Goal: Information Seeking & Learning: Get advice/opinions

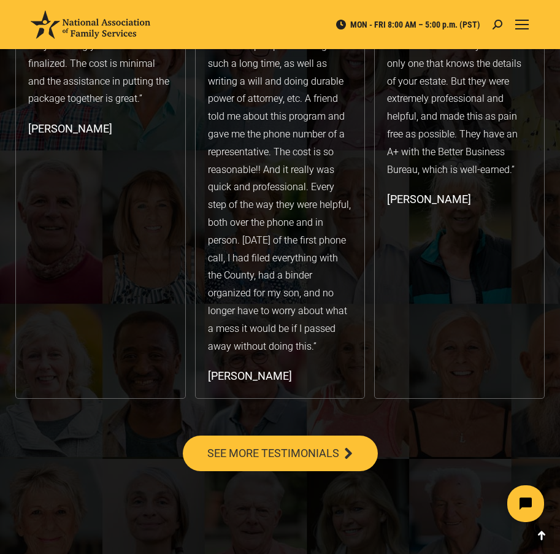
scroll to position [2268, 0]
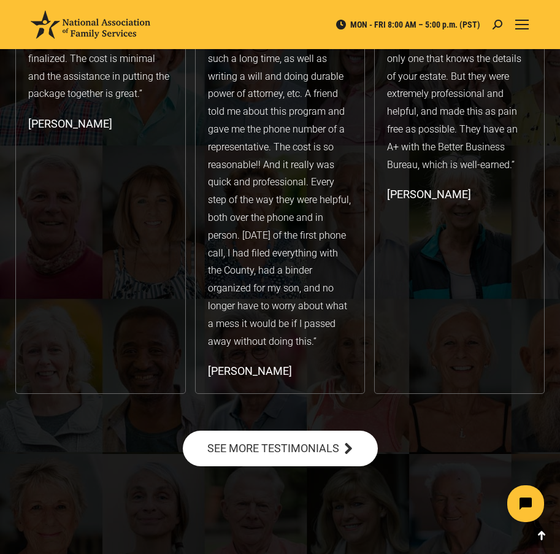
click at [299, 443] on span "SEE MORE TESTIMONIALS" at bounding box center [273, 448] width 132 height 11
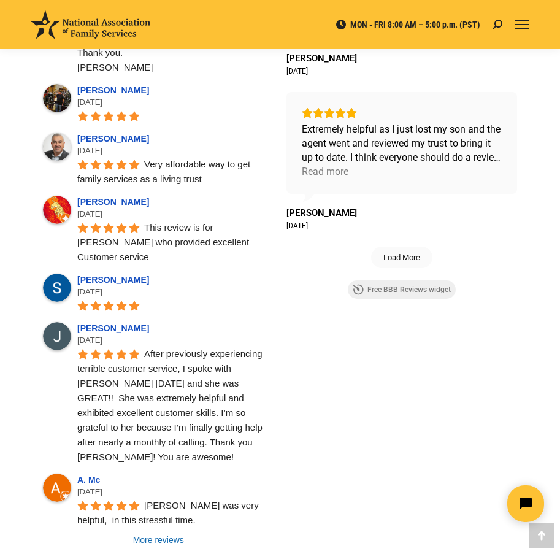
scroll to position [1021, 0]
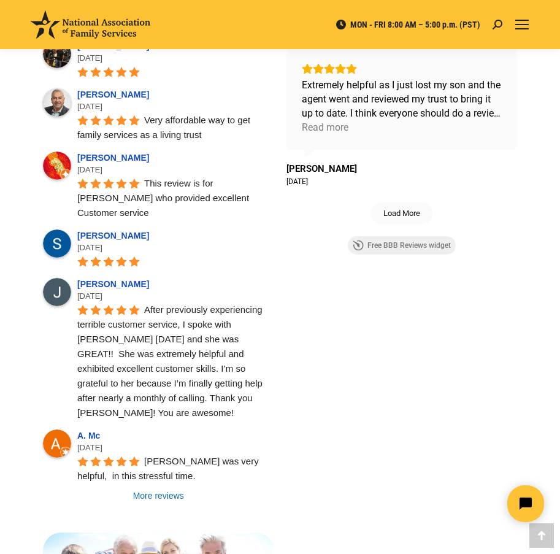
click at [161, 489] on link "More reviews" at bounding box center [158, 495] width 231 height 12
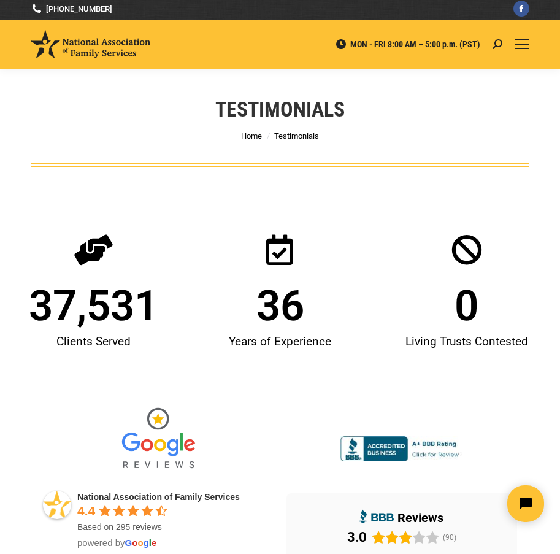
scroll to position [0, 0]
